Goal: Task Accomplishment & Management: Use online tool/utility

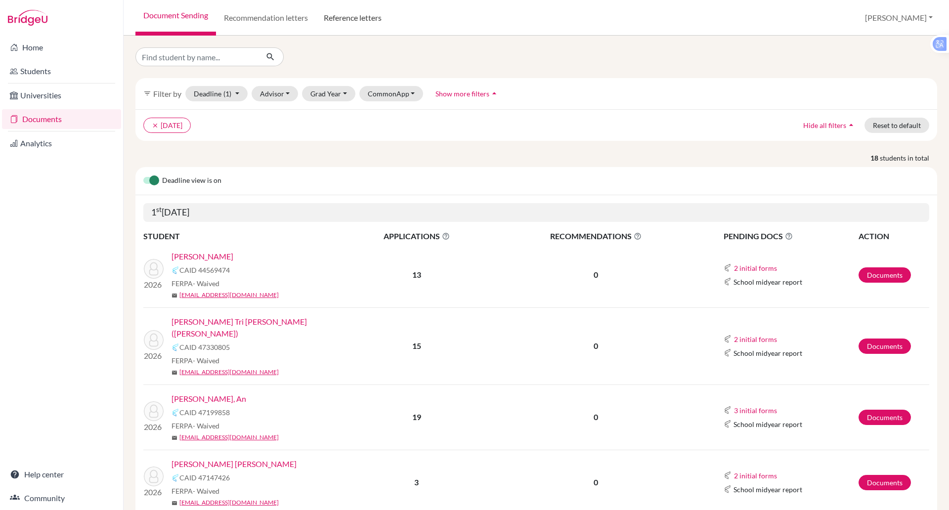
click at [354, 15] on link "Reference letters" at bounding box center [353, 18] width 74 height 36
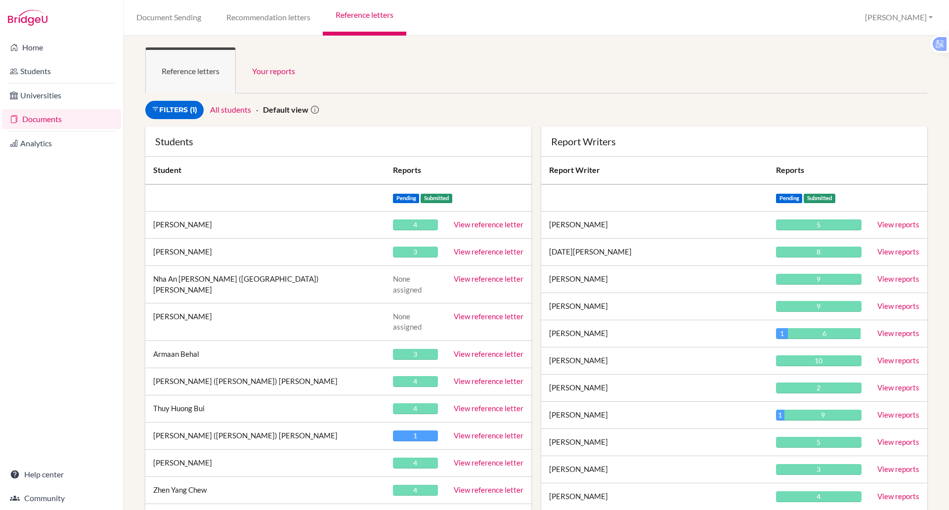
scroll to position [2636, 0]
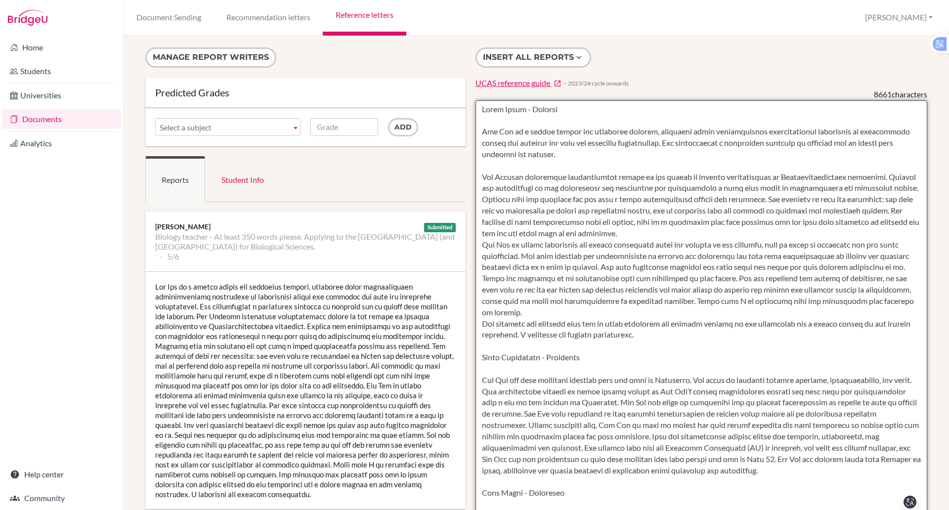
drag, startPoint x: 888, startPoint y: 380, endPoint x: 475, endPoint y: 72, distance: 514.9
click at [475, 72] on div "Insert all reports UCAS reference guide − 2023/24 cycle onwards 8661 characters" at bounding box center [702, 359] width 462 height 625
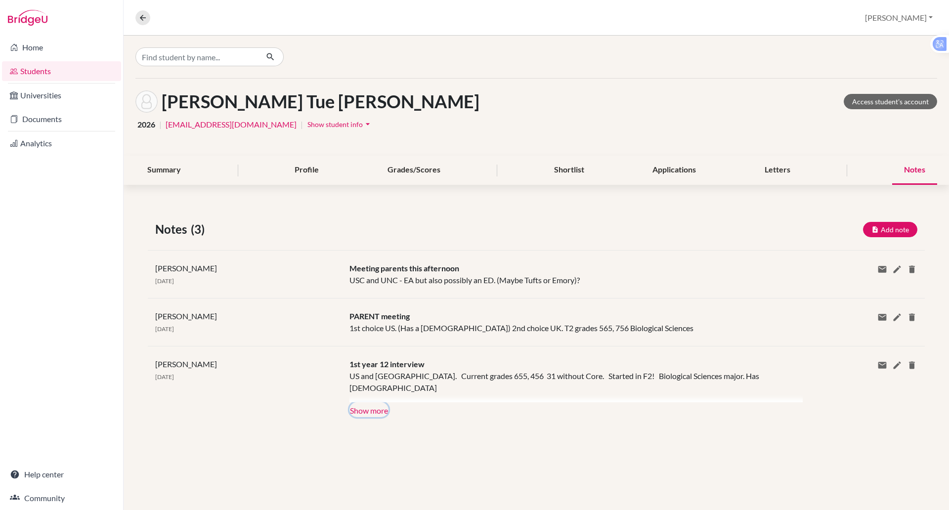
click at [367, 409] on button "Show more" at bounding box center [369, 410] width 39 height 15
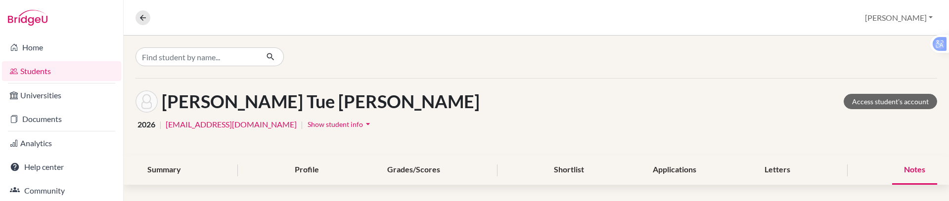
click at [416, 103] on div "Nguyen, Hoang Tue Anh Access student's account" at bounding box center [536, 101] width 802 height 22
